Goal: Task Accomplishment & Management: Complete application form

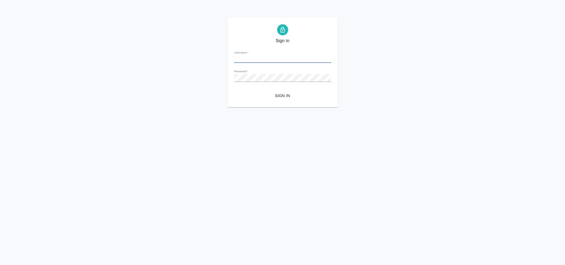
type input "y.Gorlenko@awatera.com"
click at [288, 96] on span "Sign in" at bounding box center [283, 95] width 88 height 7
type input "y.Gorlenko@awatera.com"
click at [191, 84] on div "Sign in Username   * y.Gorlenko@awatera.com Password   * urlPath   * /Client/5a…" at bounding box center [282, 63] width 565 height 90
click at [234, 91] on button "Sign in" at bounding box center [282, 96] width 97 height 10
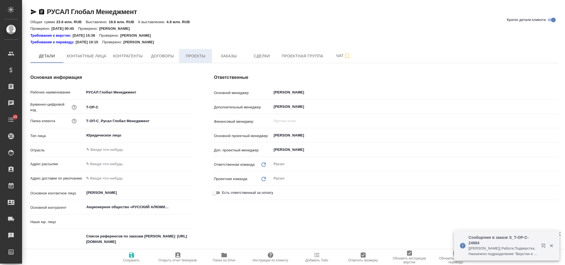
type textarea "x"
type input "(ТУ) ООО "Трактат""
type textarea "x"
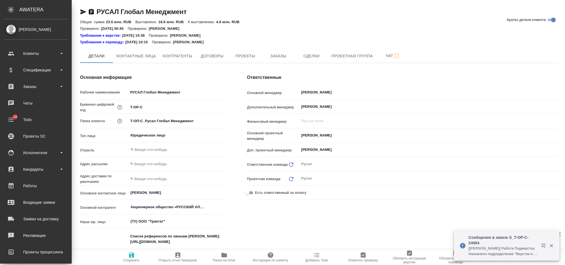
type textarea "x"
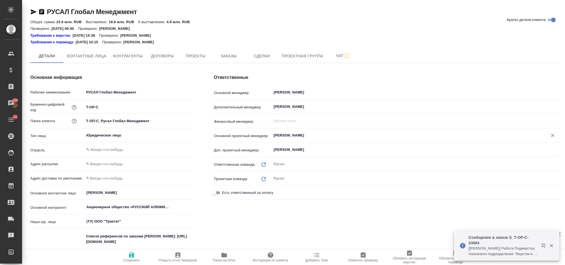
click at [307, 140] on div "[PERSON_NAME]" at bounding box center [416, 136] width 288 height 10
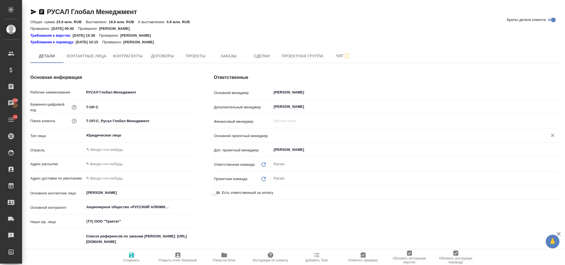
type textarea "x"
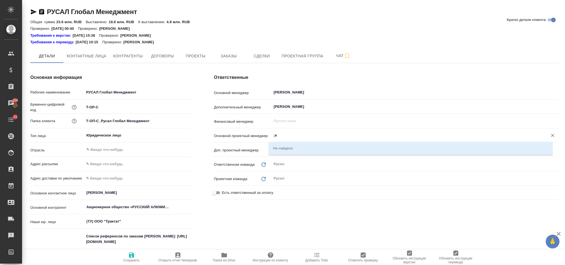
type input ";"
type textarea "x"
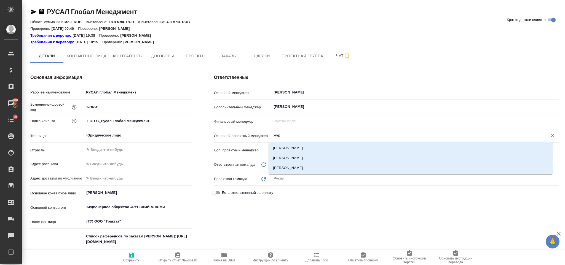
type input "жура"
click at [307, 159] on li "[PERSON_NAME]" at bounding box center [411, 160] width 284 height 10
type textarea "x"
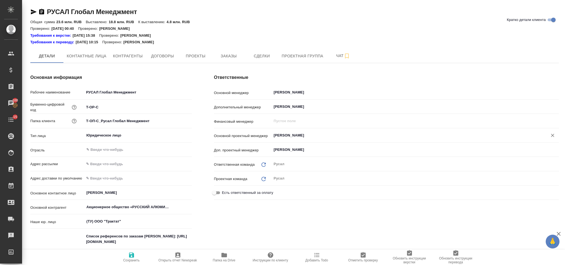
type input "[PERSON_NAME]"
click at [125, 258] on span "Сохранить" at bounding box center [132, 257] width 40 height 10
type textarea "x"
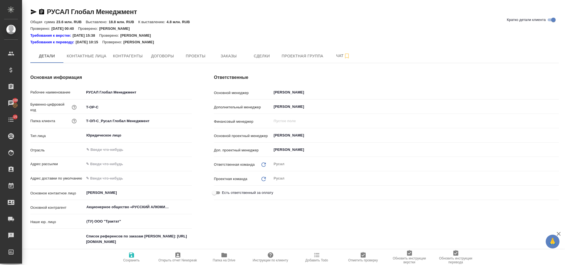
type textarea "x"
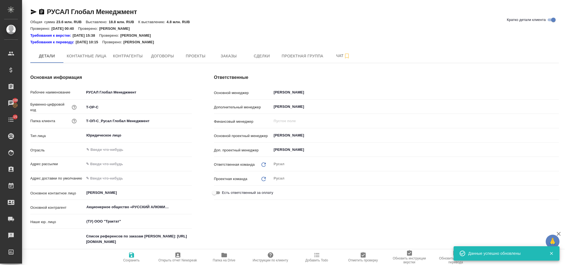
type textarea "x"
